Goal: Information Seeking & Learning: Find specific page/section

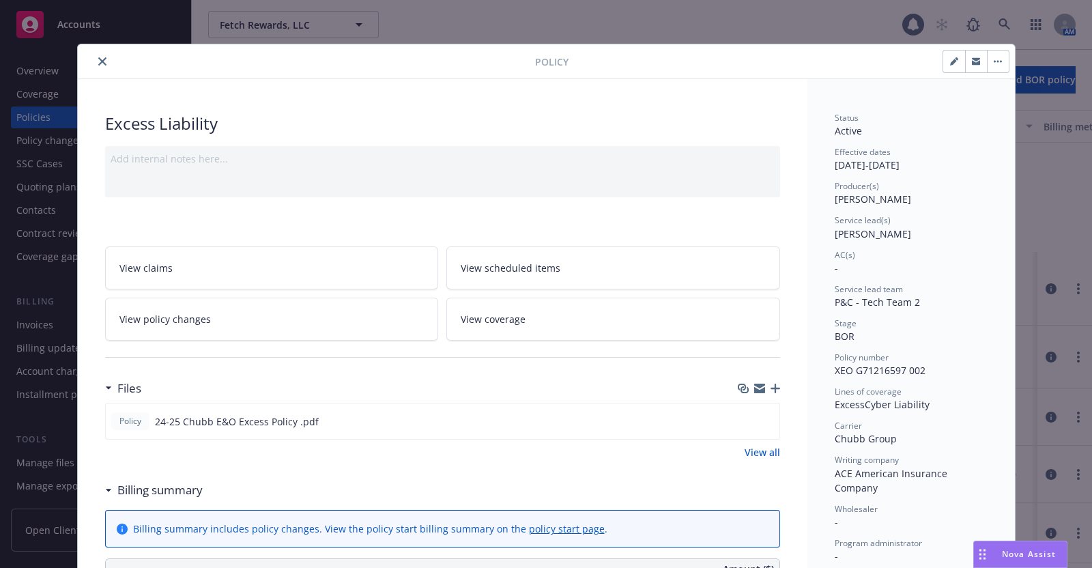
scroll to position [169, 0]
click at [94, 56] on button "close" at bounding box center [102, 61] width 16 height 16
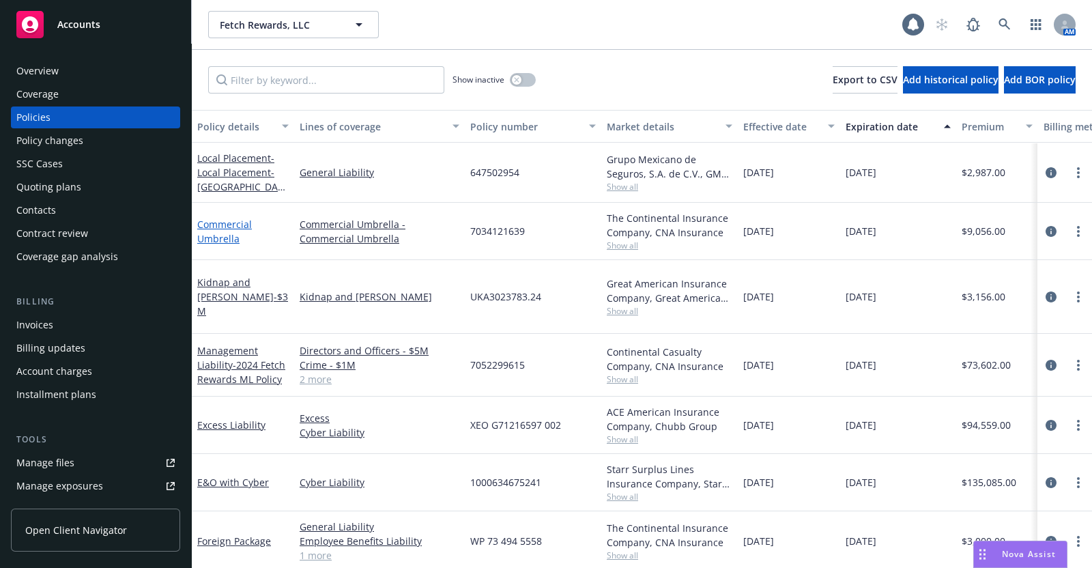
click at [208, 220] on link "Commercial Umbrella" at bounding box center [224, 231] width 55 height 27
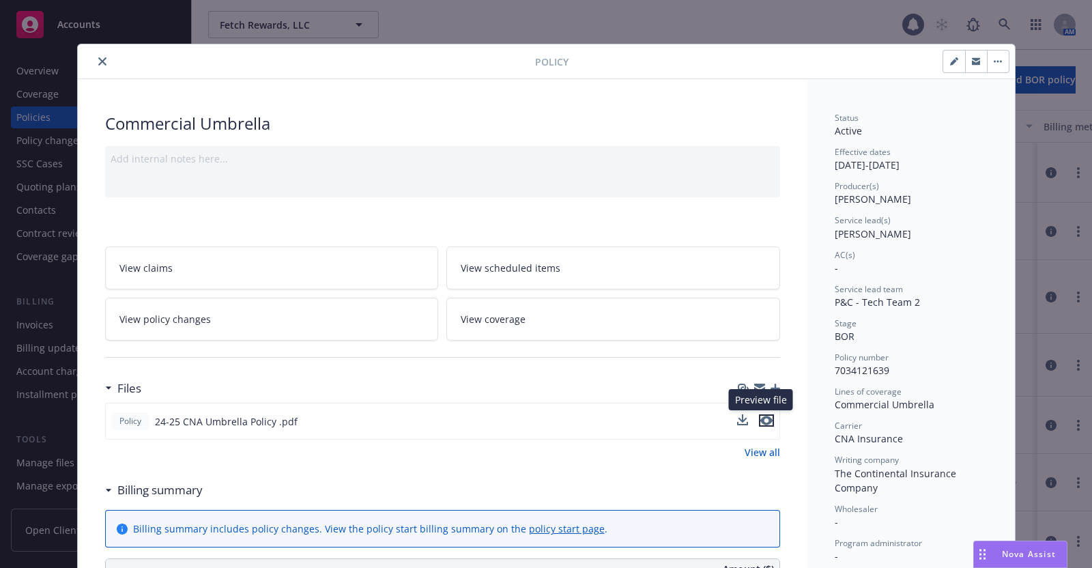
click at [763, 415] on icon "preview file" at bounding box center [766, 420] width 12 height 10
